Goal: Check status: Check status

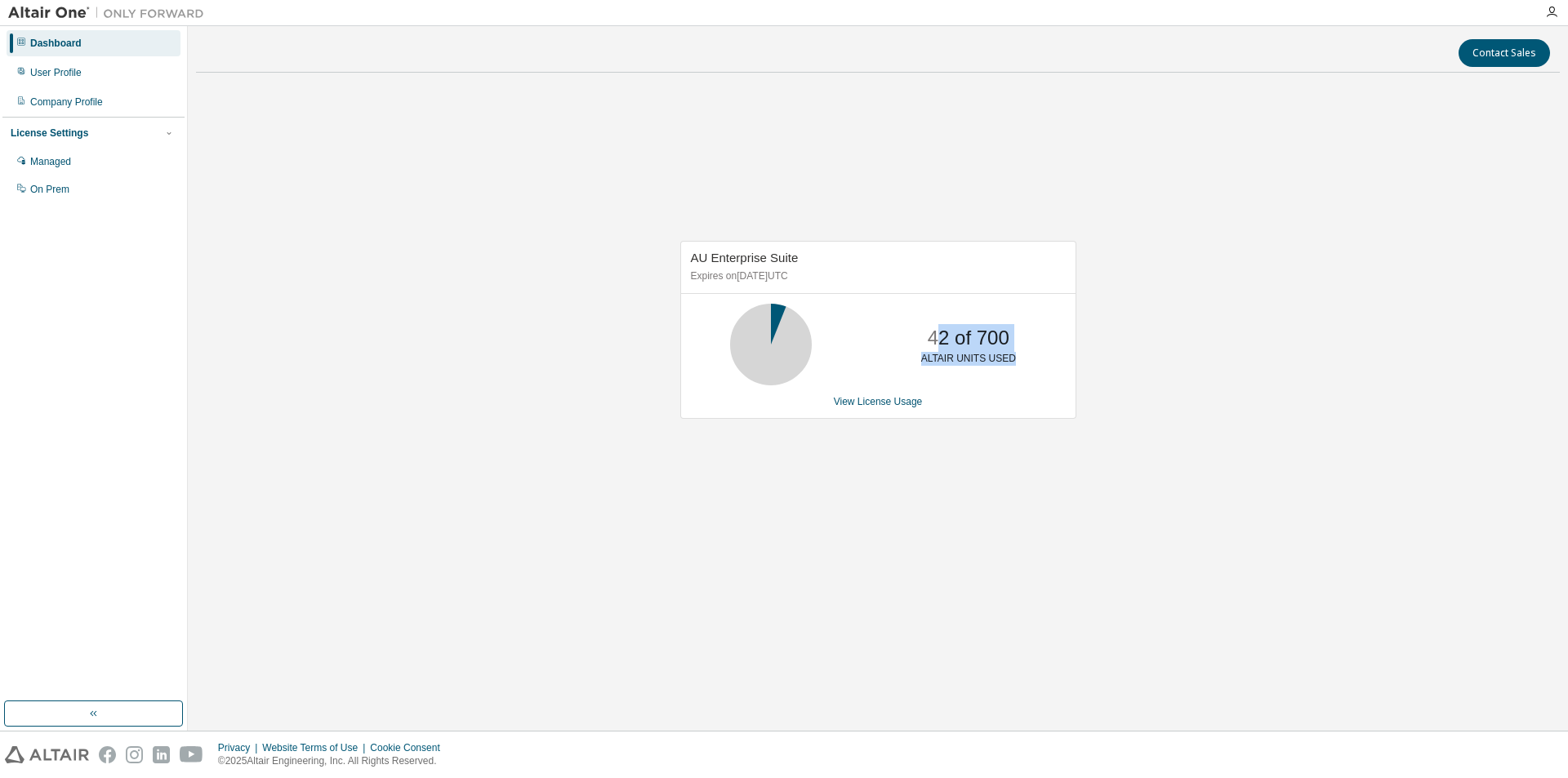
drag, startPoint x: 933, startPoint y: 340, endPoint x: 1074, endPoint y: 371, distance: 144.4
click at [1074, 371] on div "42 of 700 ALTAIR UNITS USED" at bounding box center [877, 345] width 394 height 81
drag, startPoint x: 691, startPoint y: 256, endPoint x: 830, endPoint y: 276, distance: 140.4
click at [830, 276] on div "AU Enterprise Suite Expires on February 7, 2026 UTC" at bounding box center [877, 268] width 394 height 52
click at [830, 276] on p "Expires on February 7, 2026 UTC" at bounding box center [876, 276] width 371 height 14
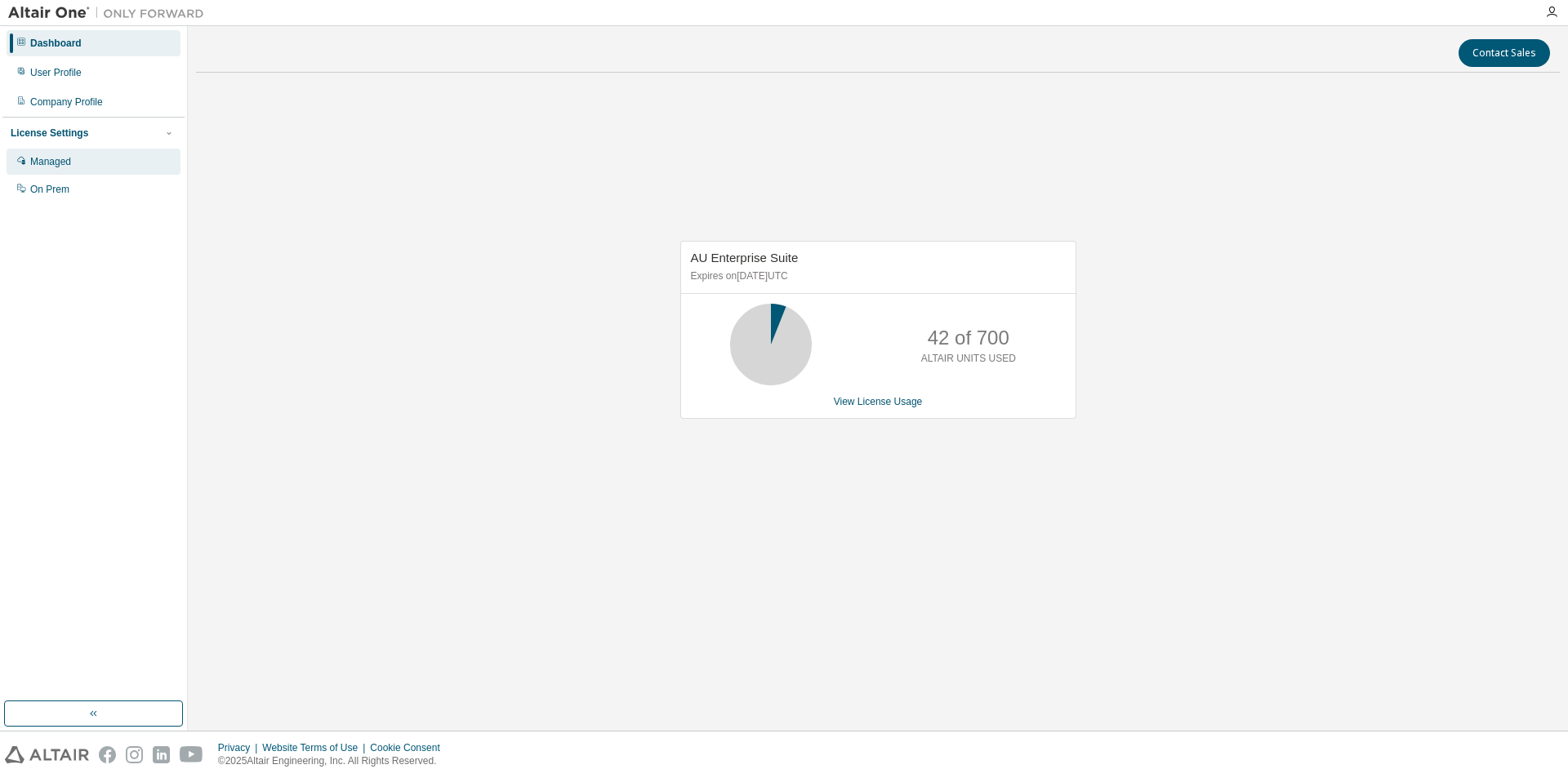
click at [101, 165] on div "Managed" at bounding box center [93, 162] width 174 height 26
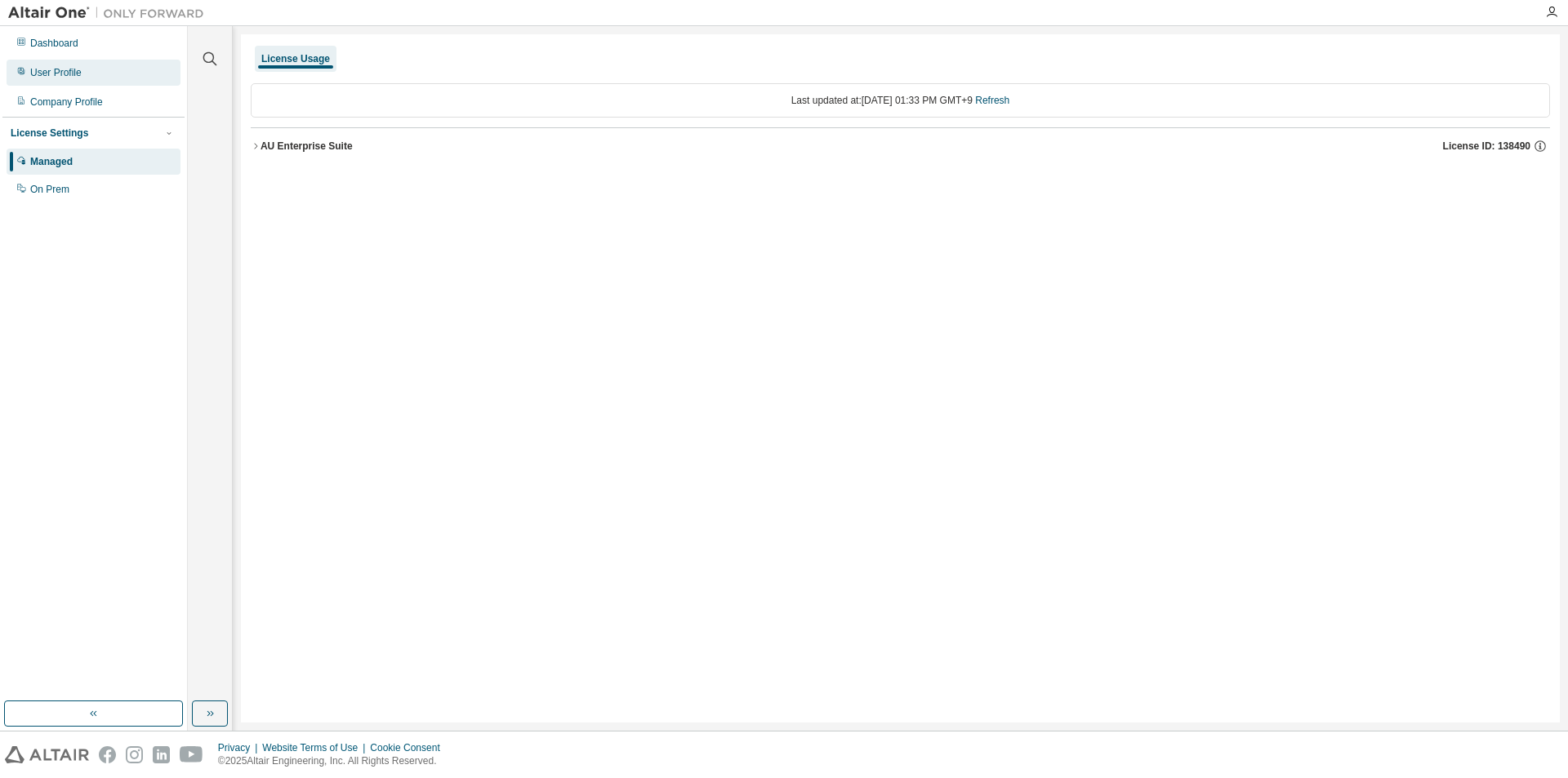
click at [119, 79] on div "User Profile" at bounding box center [93, 72] width 174 height 26
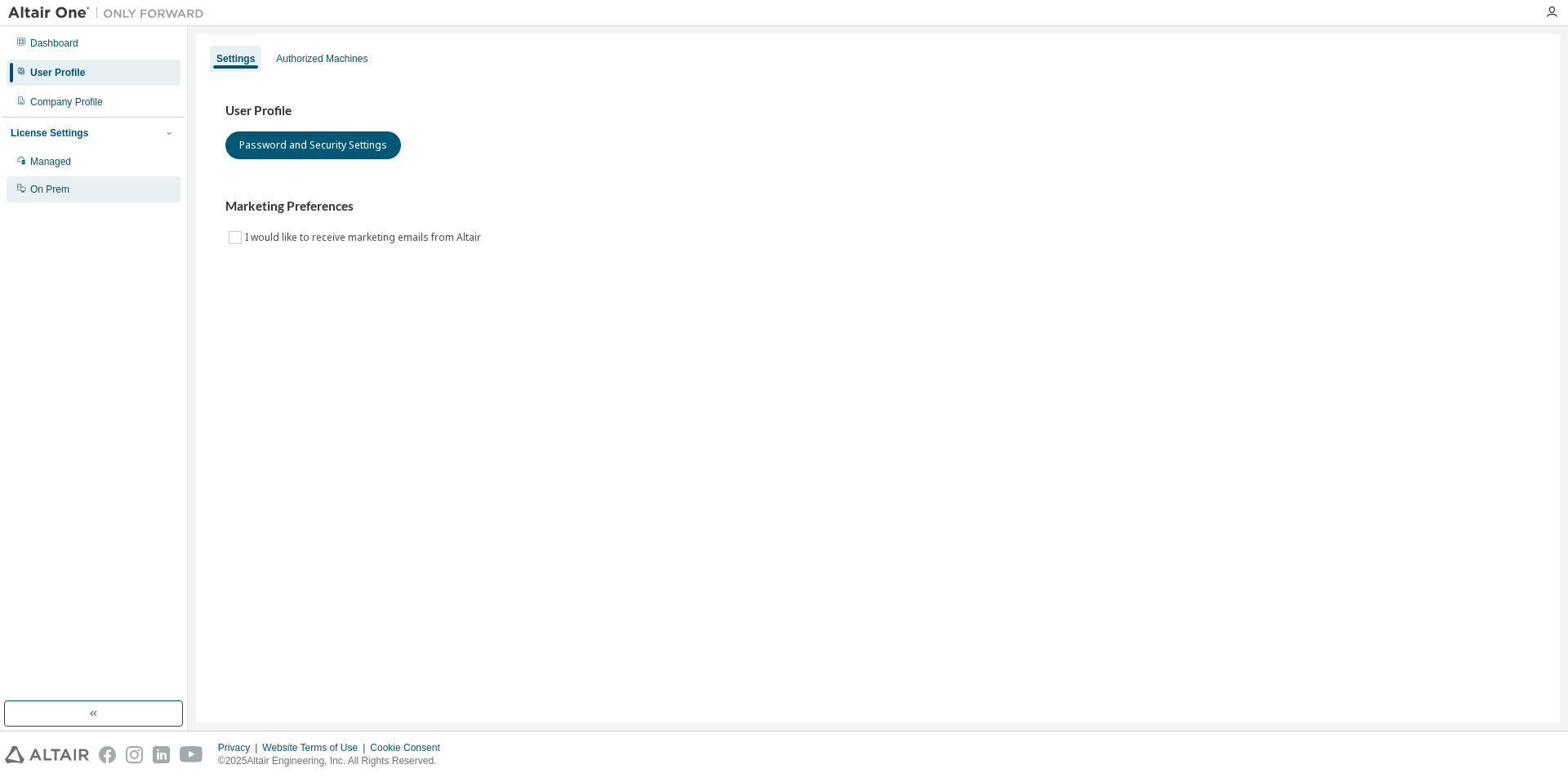
click at [103, 194] on div "On Prem" at bounding box center [93, 189] width 174 height 26
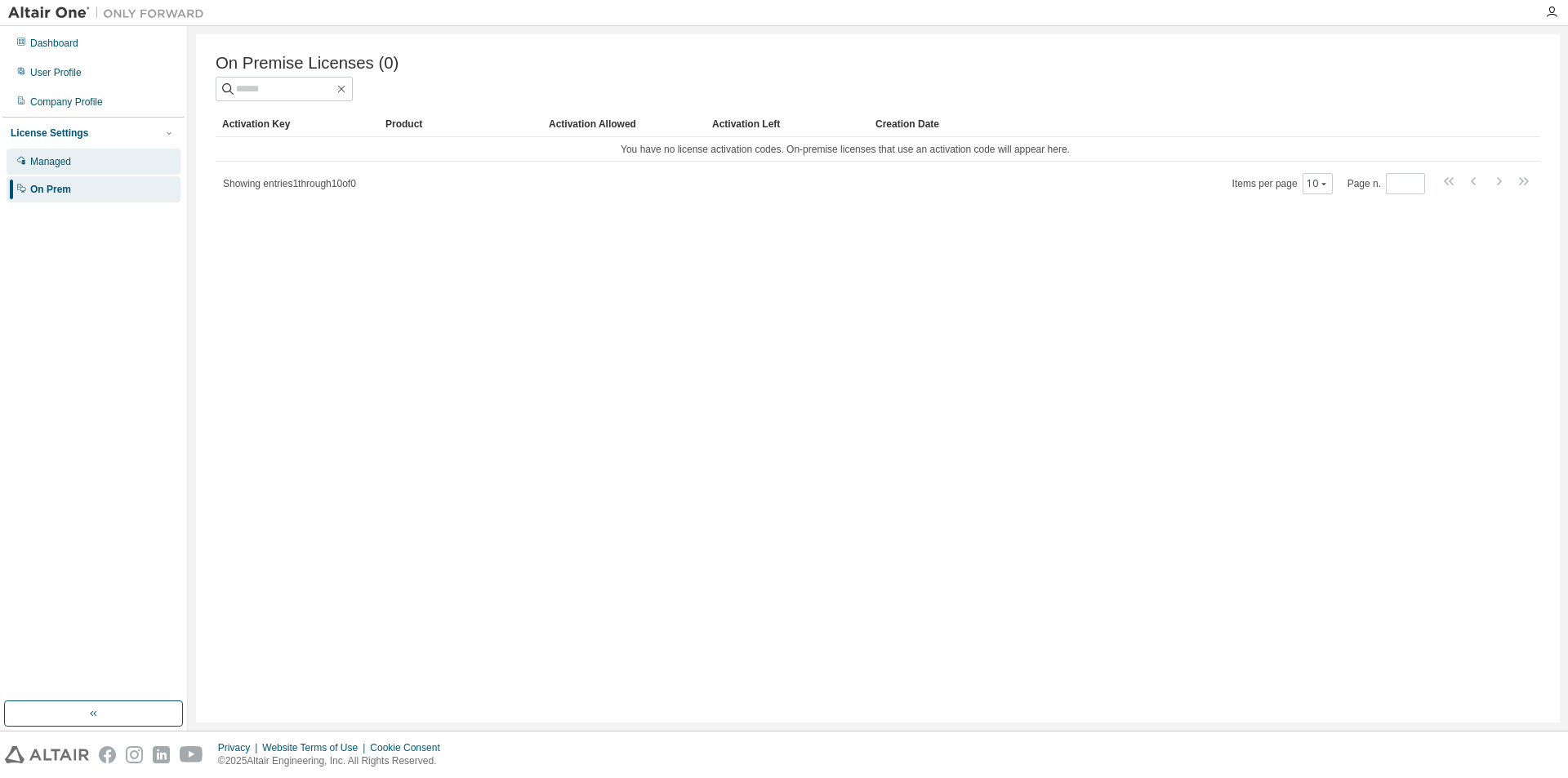
click at [130, 167] on div "Managed" at bounding box center [93, 162] width 174 height 26
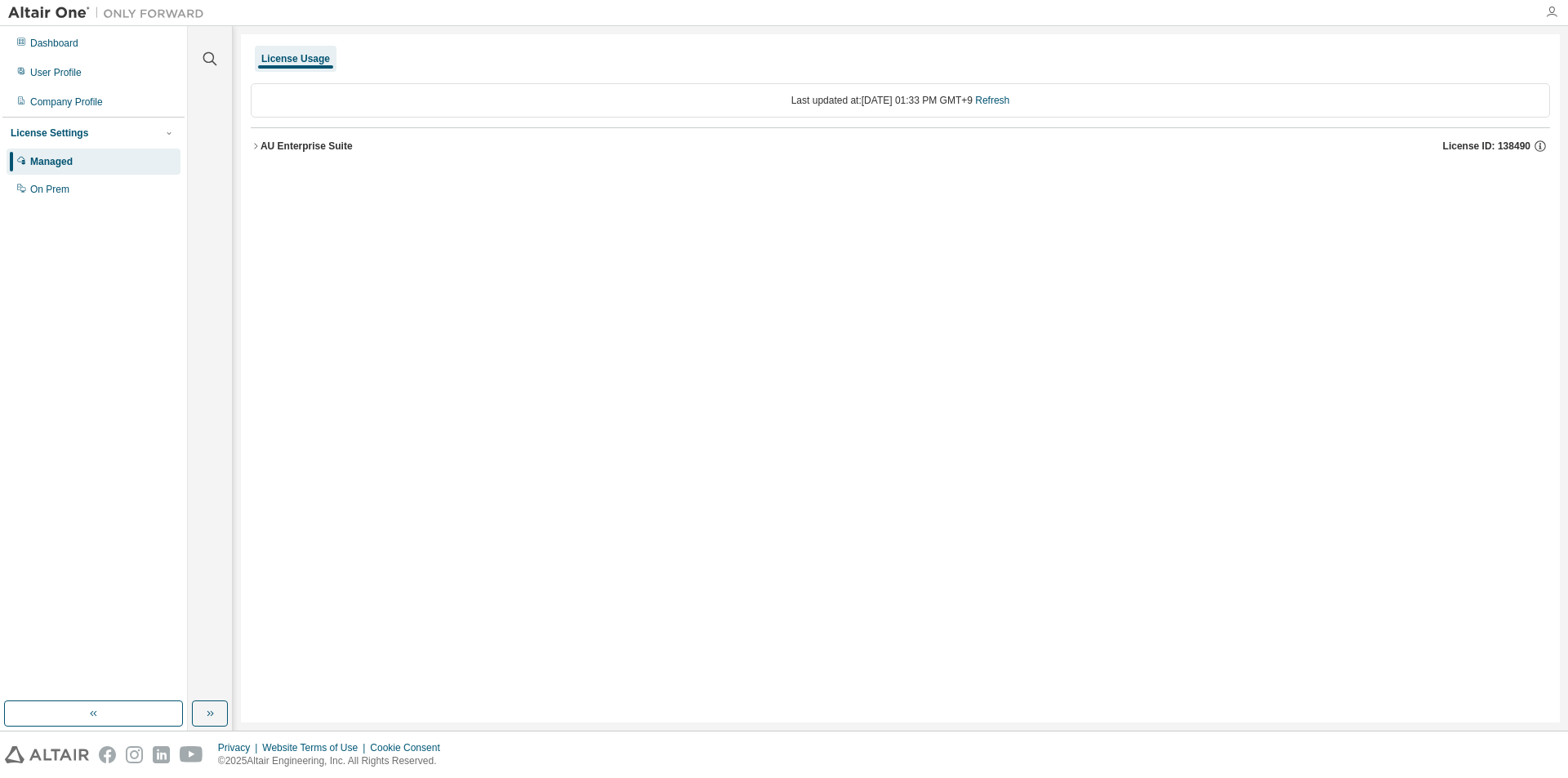
click at [1550, 13] on icon "button" at bounding box center [1551, 12] width 13 height 13
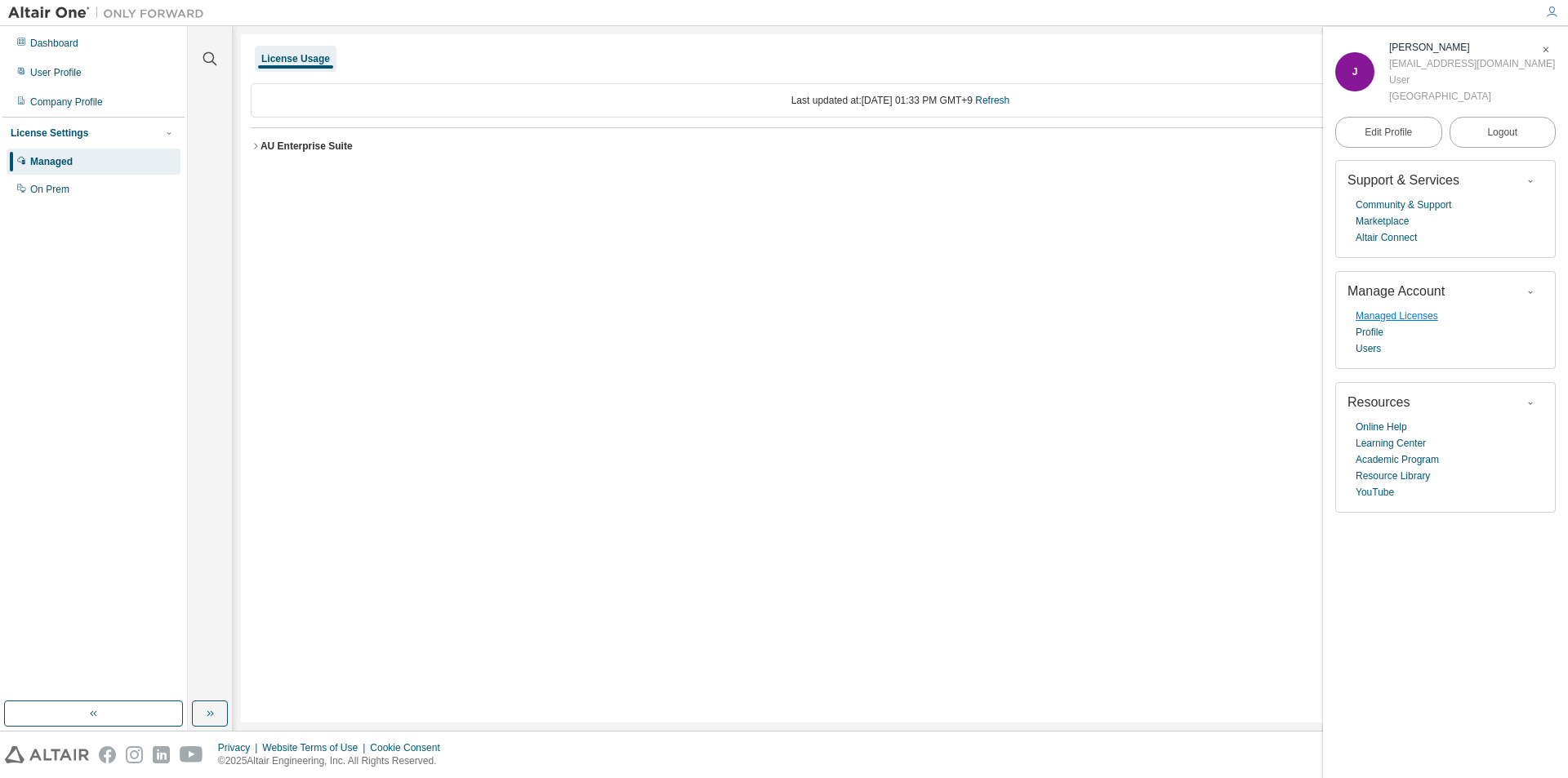
click at [1396, 319] on link "Managed Licenses" at bounding box center [1396, 316] width 82 height 16
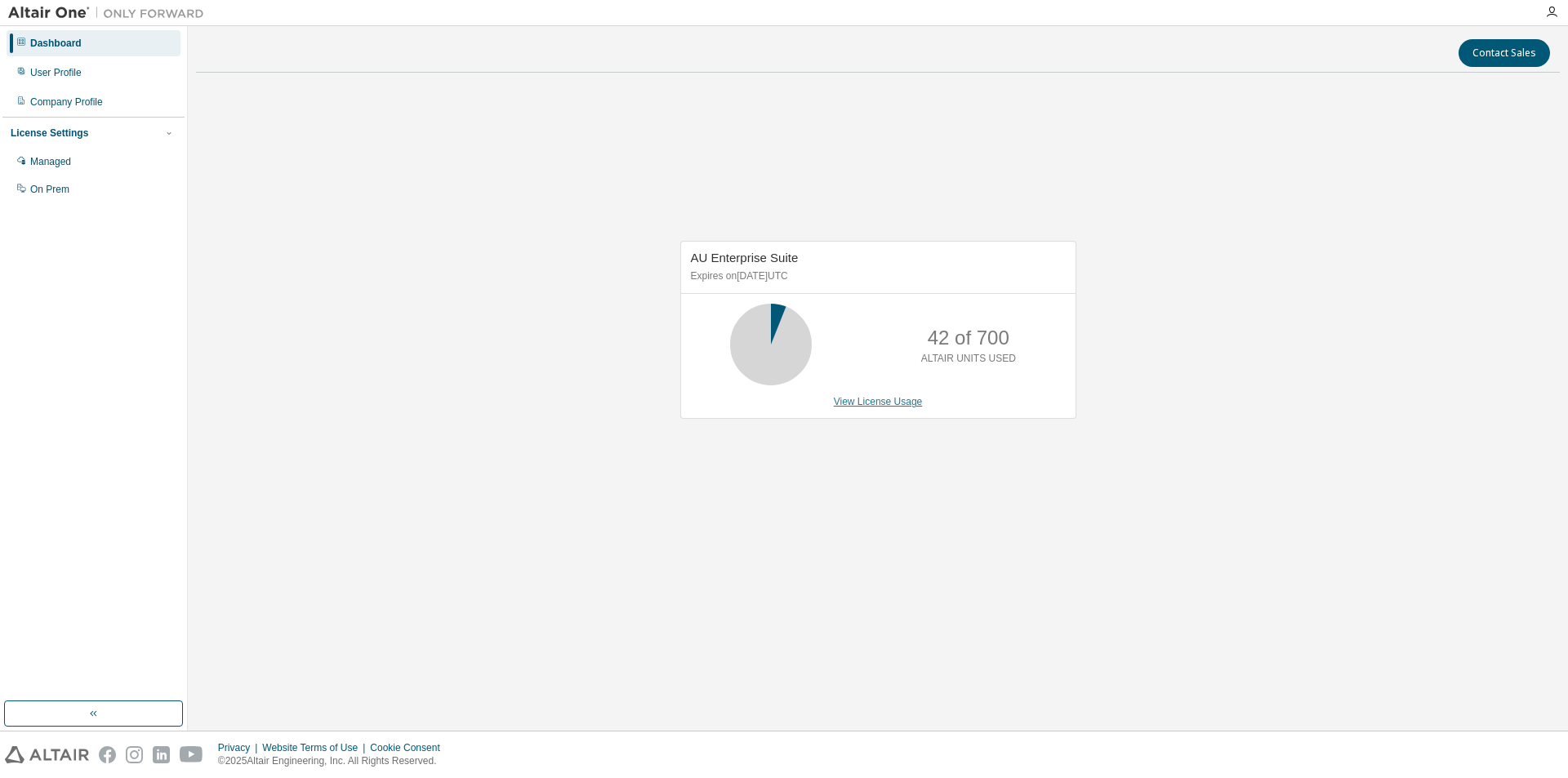
click at [882, 401] on link "View License Usage" at bounding box center [878, 402] width 89 height 12
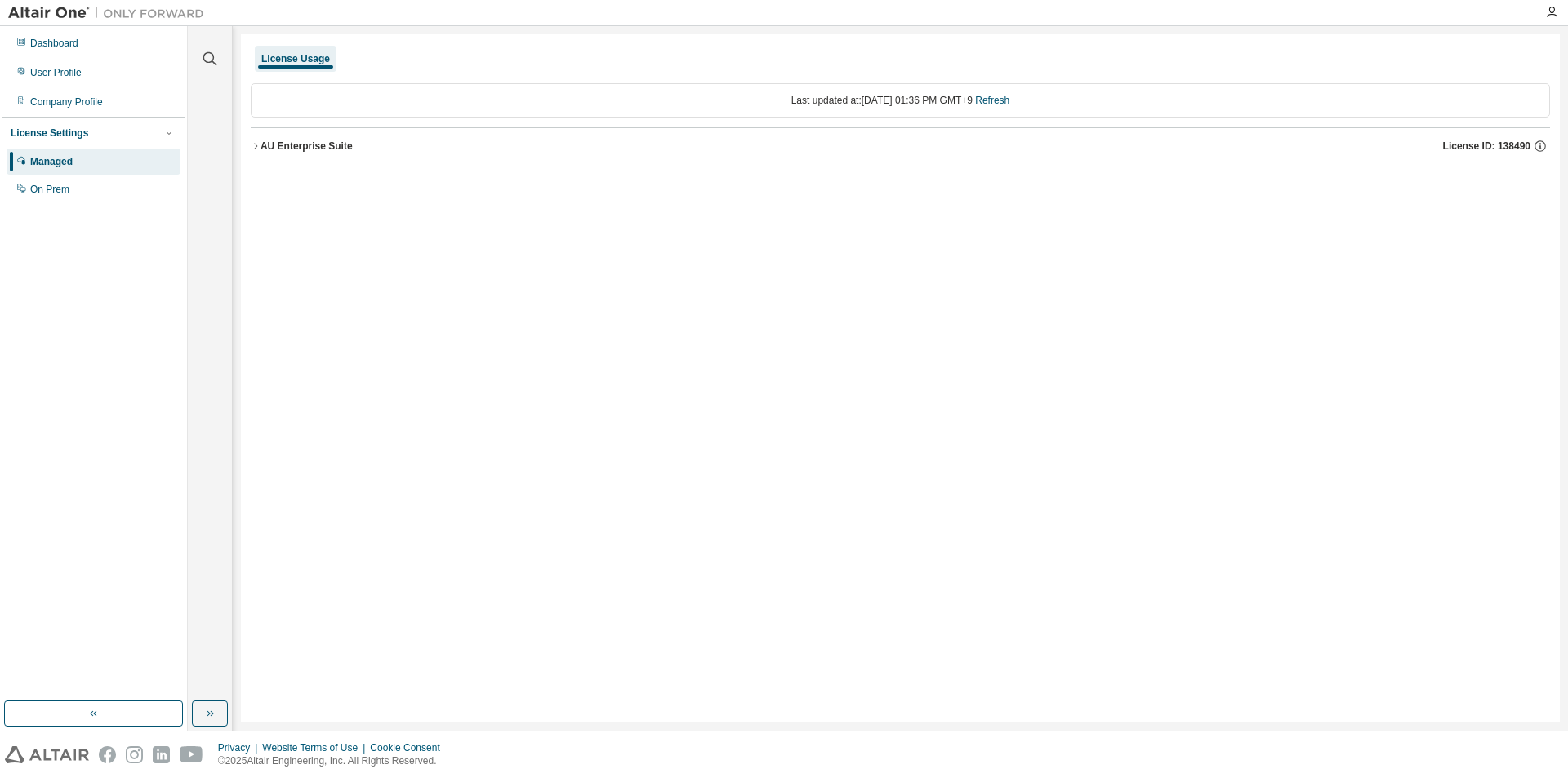
click at [283, 146] on div "AU Enterprise Suite" at bounding box center [307, 146] width 92 height 13
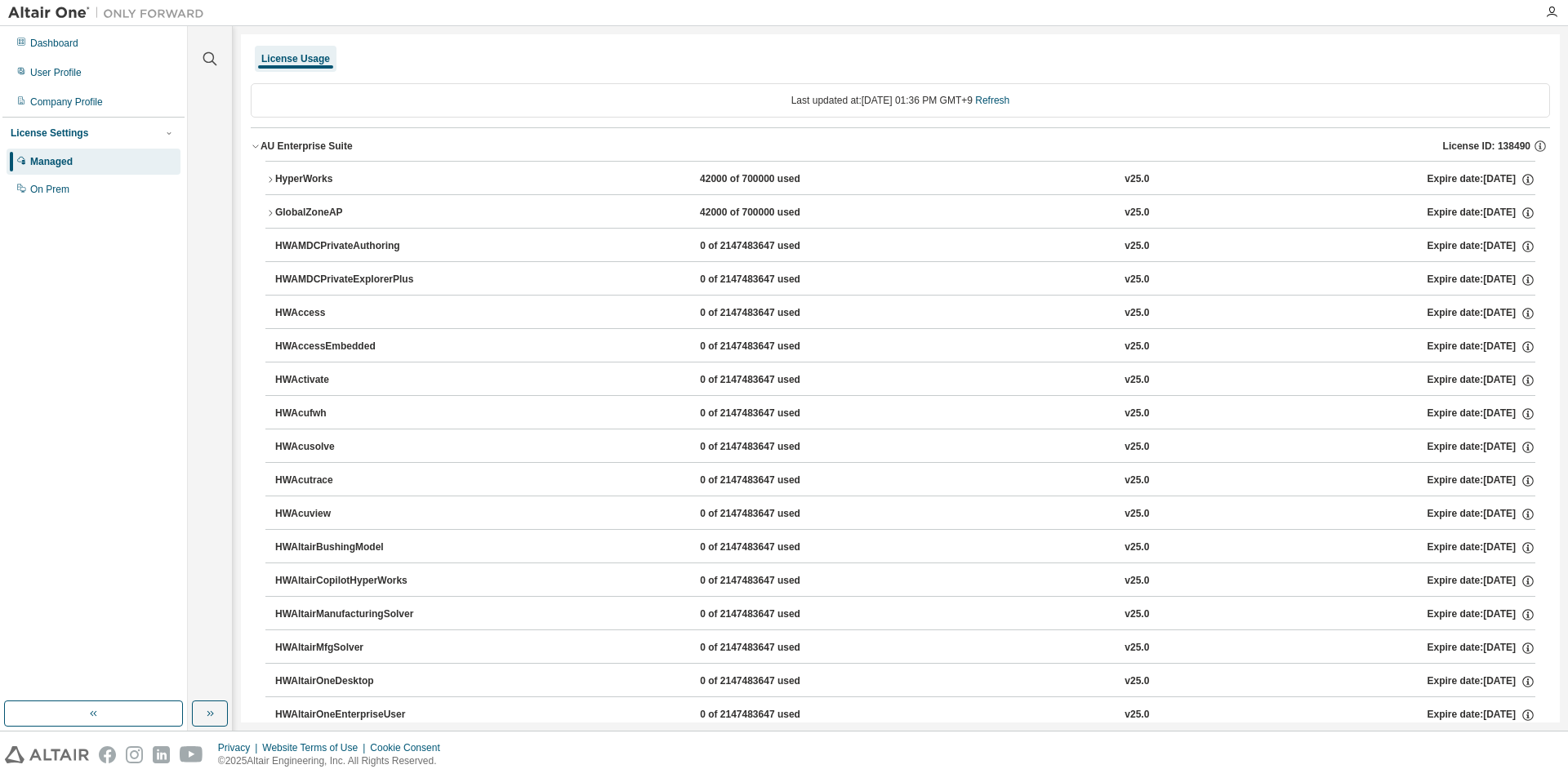
click at [414, 175] on div "HyperWorks" at bounding box center [348, 180] width 147 height 14
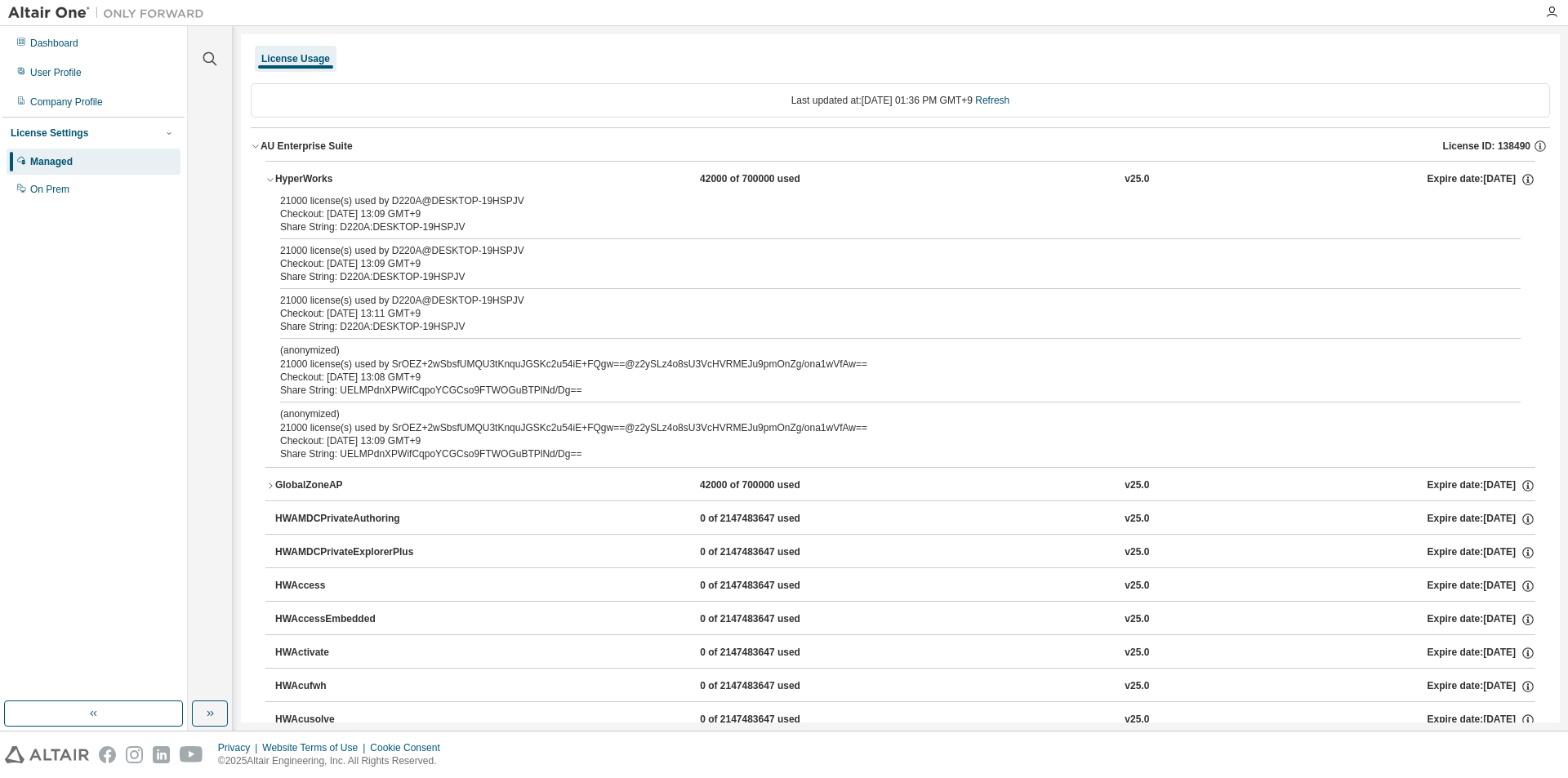
click at [421, 492] on div "GlobalZoneAP" at bounding box center [348, 486] width 147 height 14
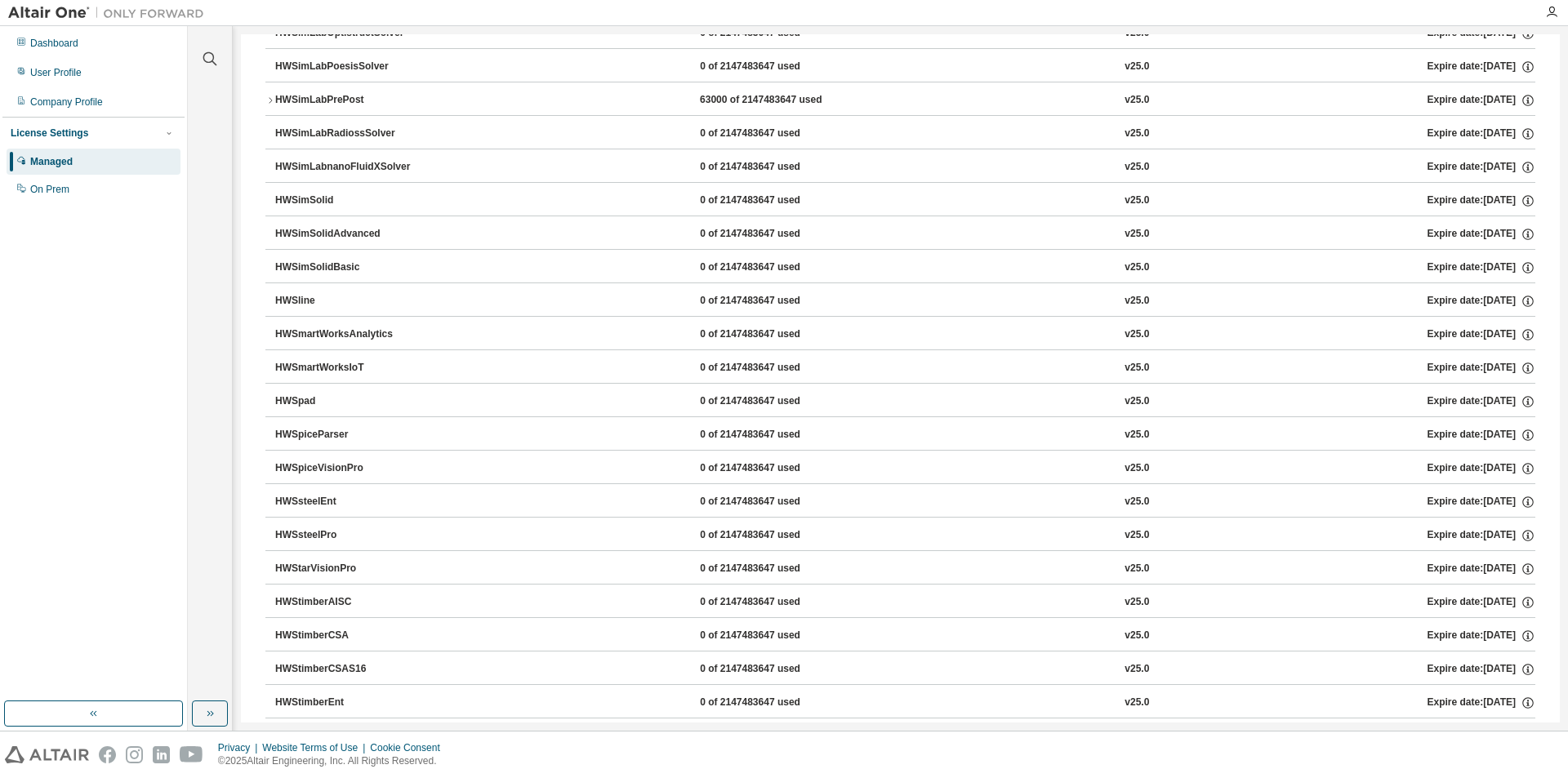
scroll to position [9657, 0]
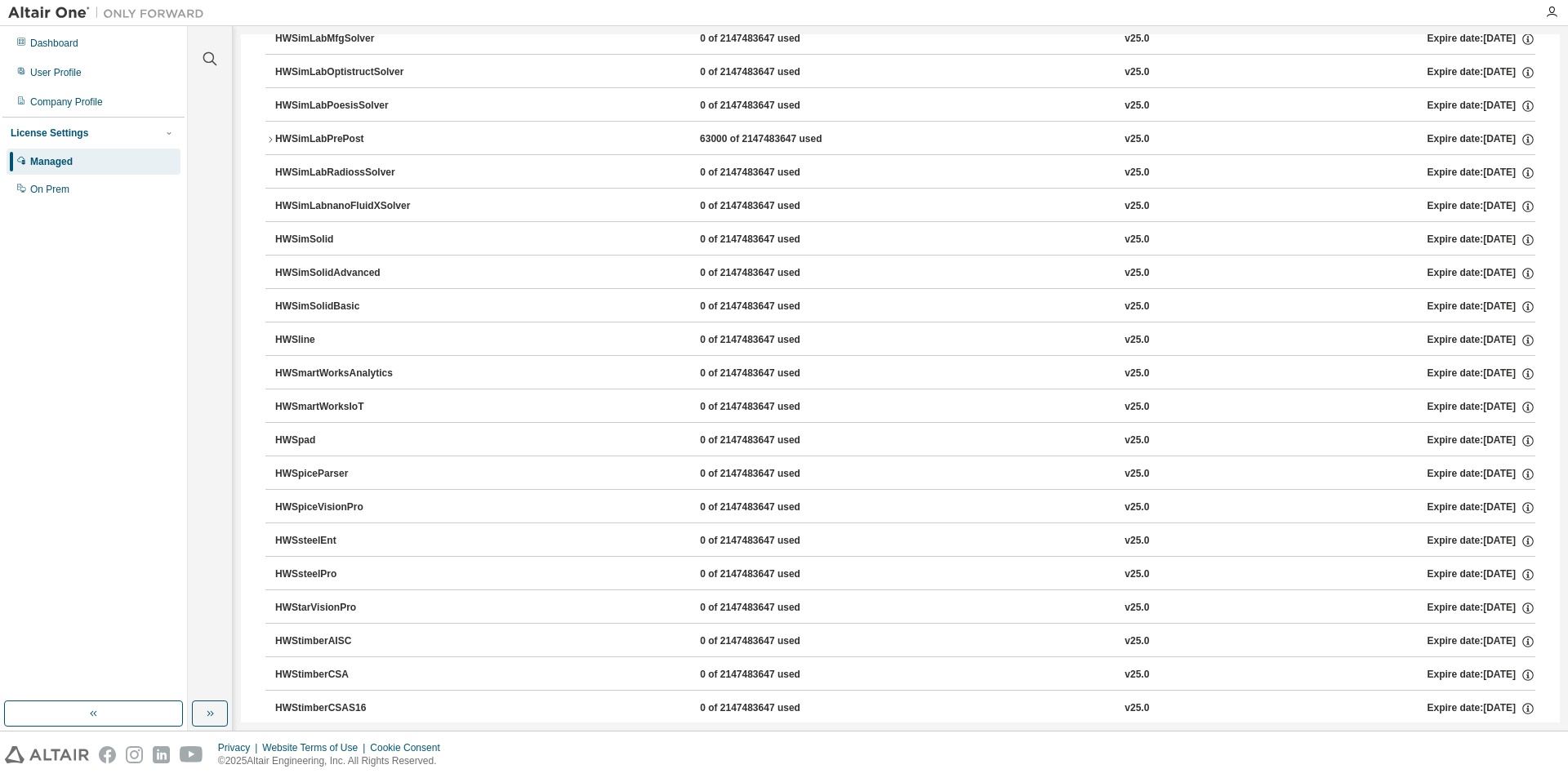
click at [913, 138] on div "HWSimLabPrePost 63000 of 2147483647 used v25.0 Expire date: 2026-02-07" at bounding box center [905, 140] width 1260 height 14
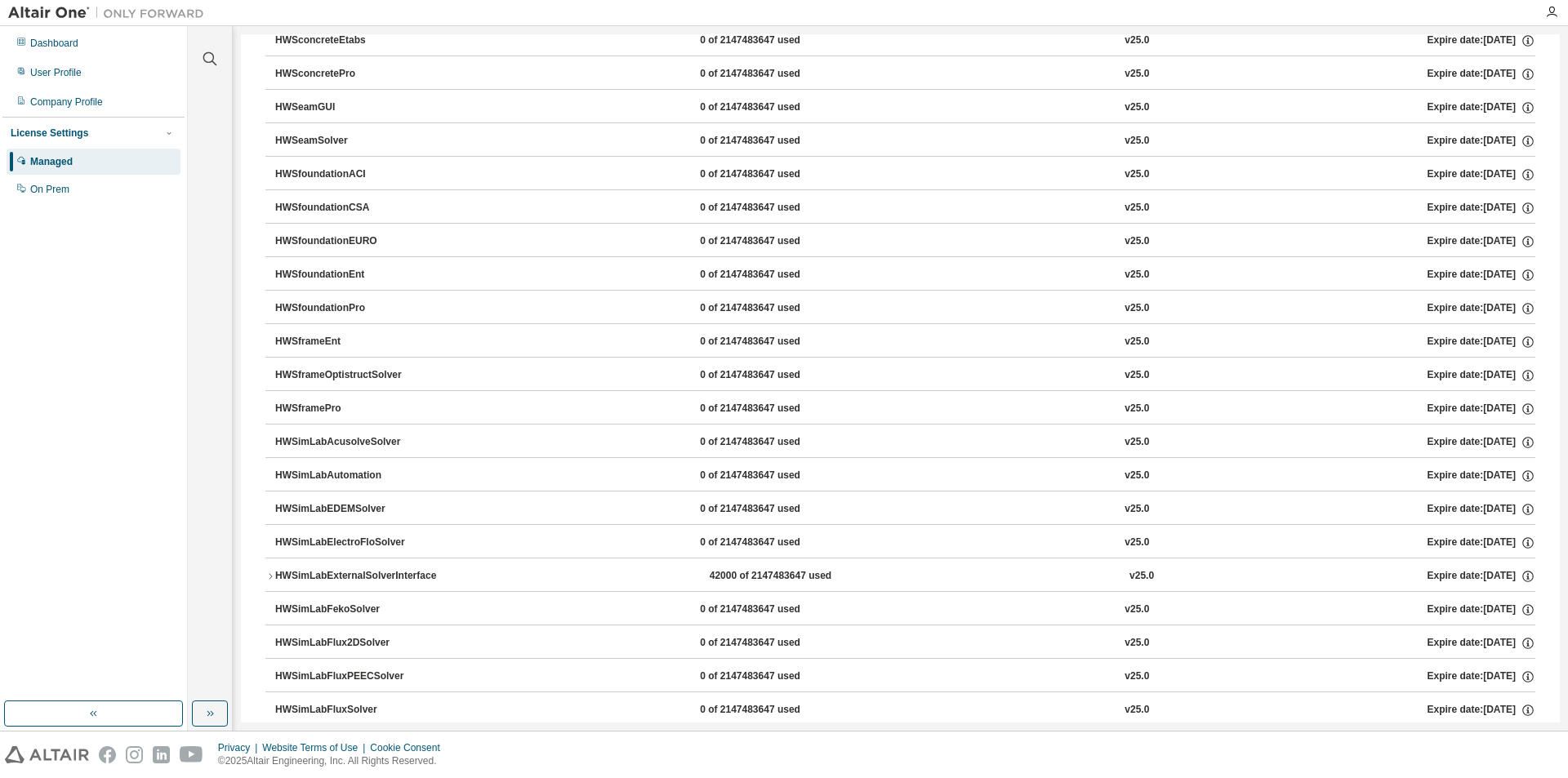
scroll to position [8932, 0]
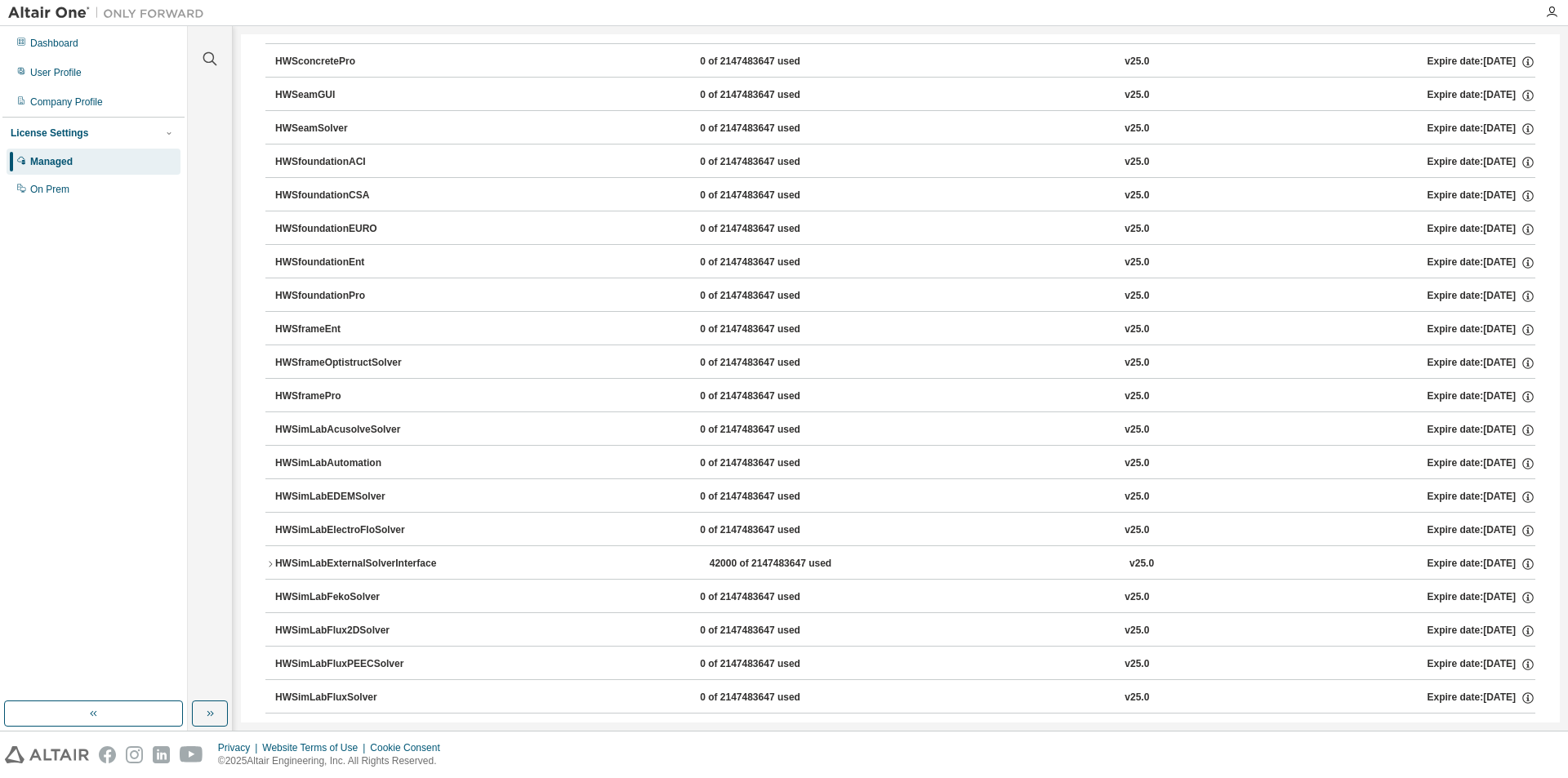
click at [820, 567] on div "42000 of 2147483647 used" at bounding box center [783, 564] width 147 height 14
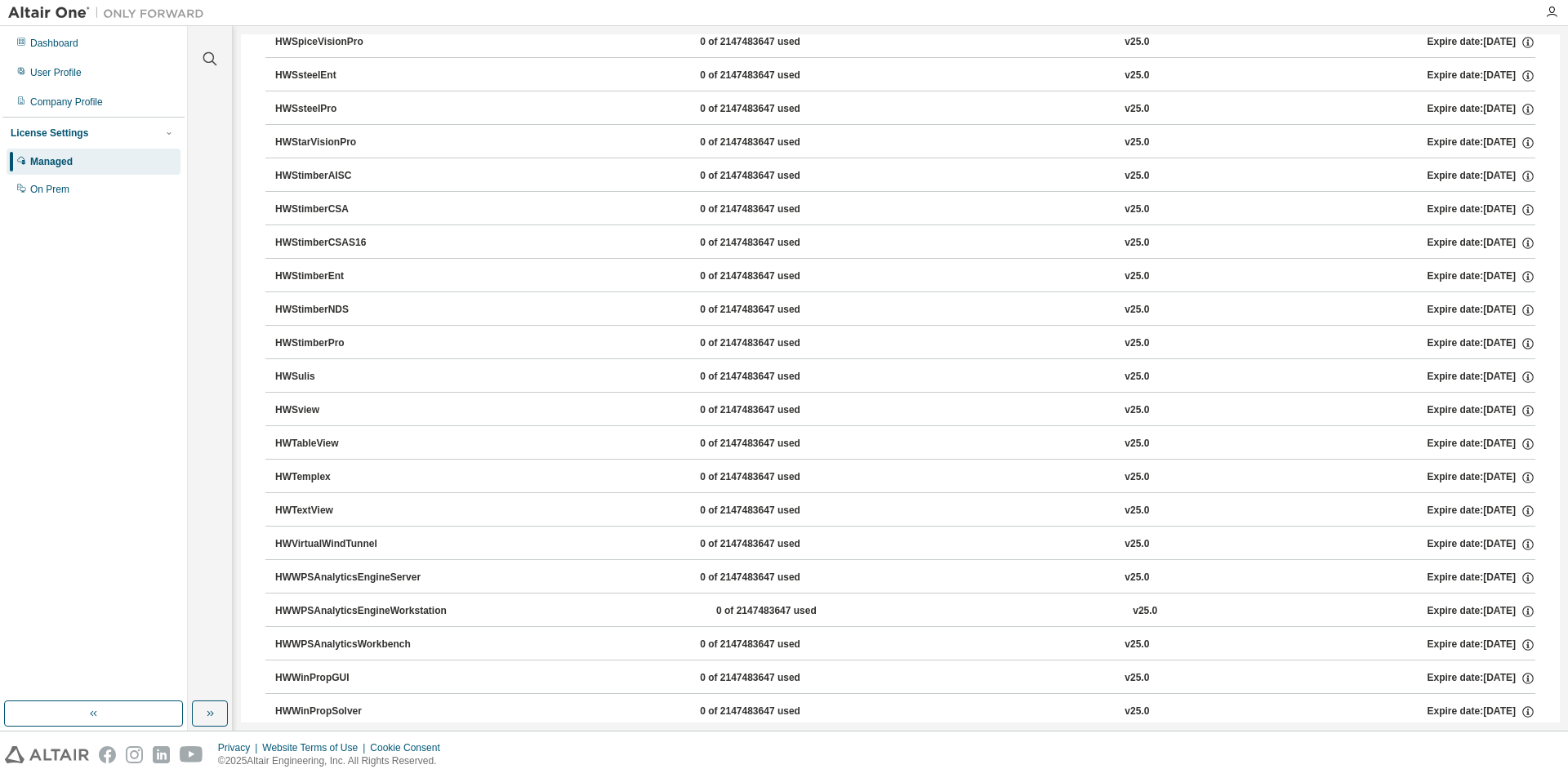
scroll to position [10592, 0]
